Goal: Navigation & Orientation: Find specific page/section

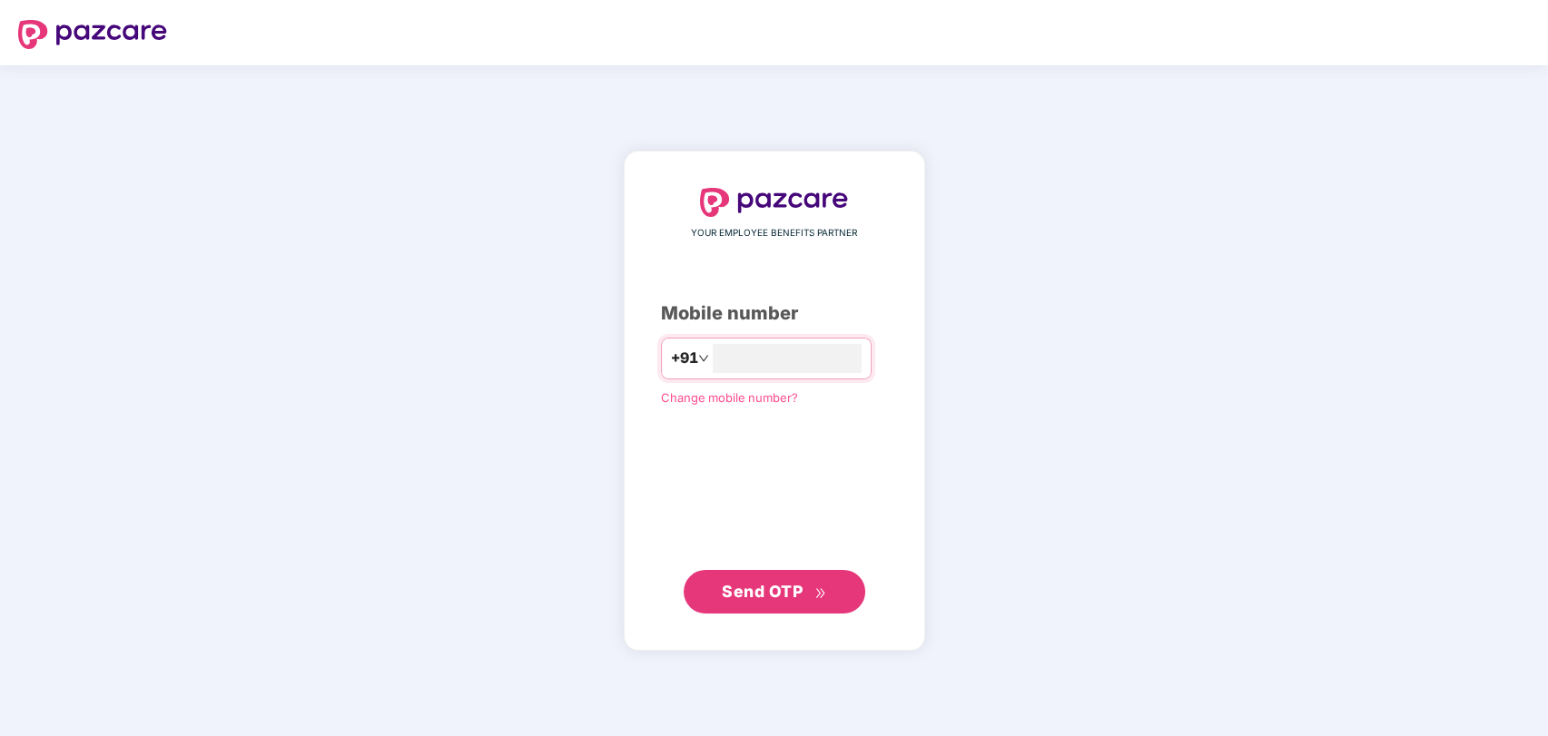
type input "**********"
click at [789, 592] on span "Send OTP" at bounding box center [762, 591] width 81 height 19
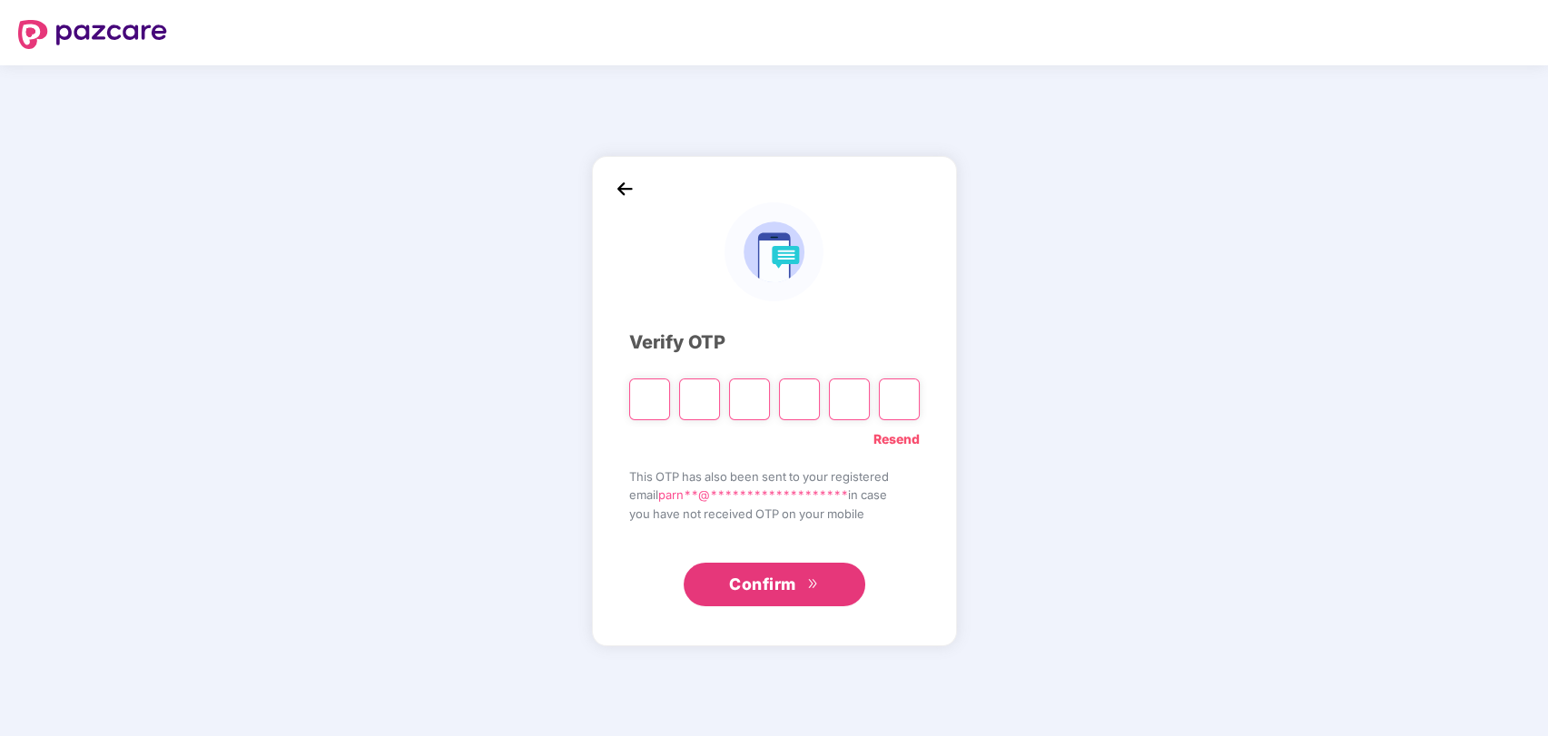
type input "*"
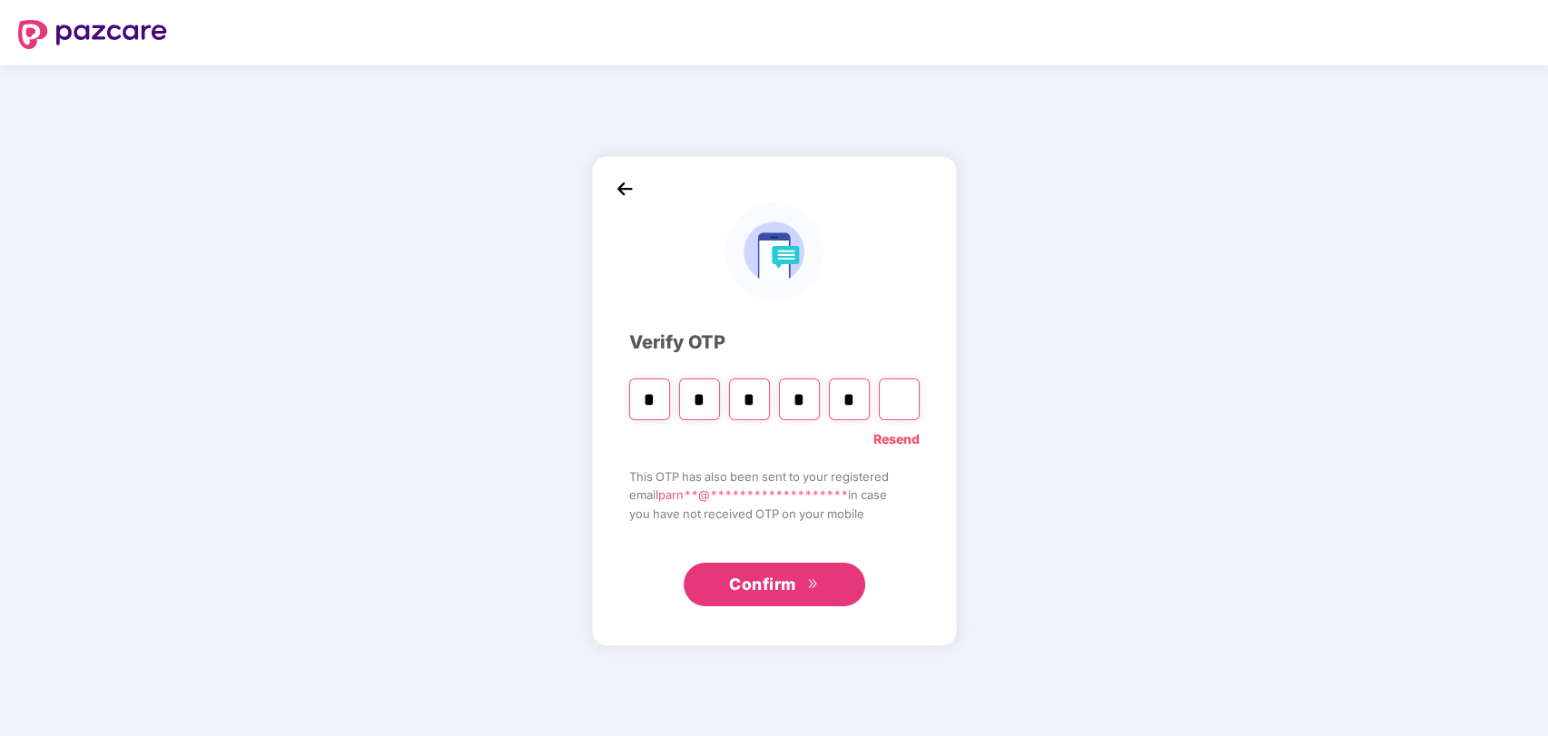
type input "*"
